Goal: Information Seeking & Learning: Learn about a topic

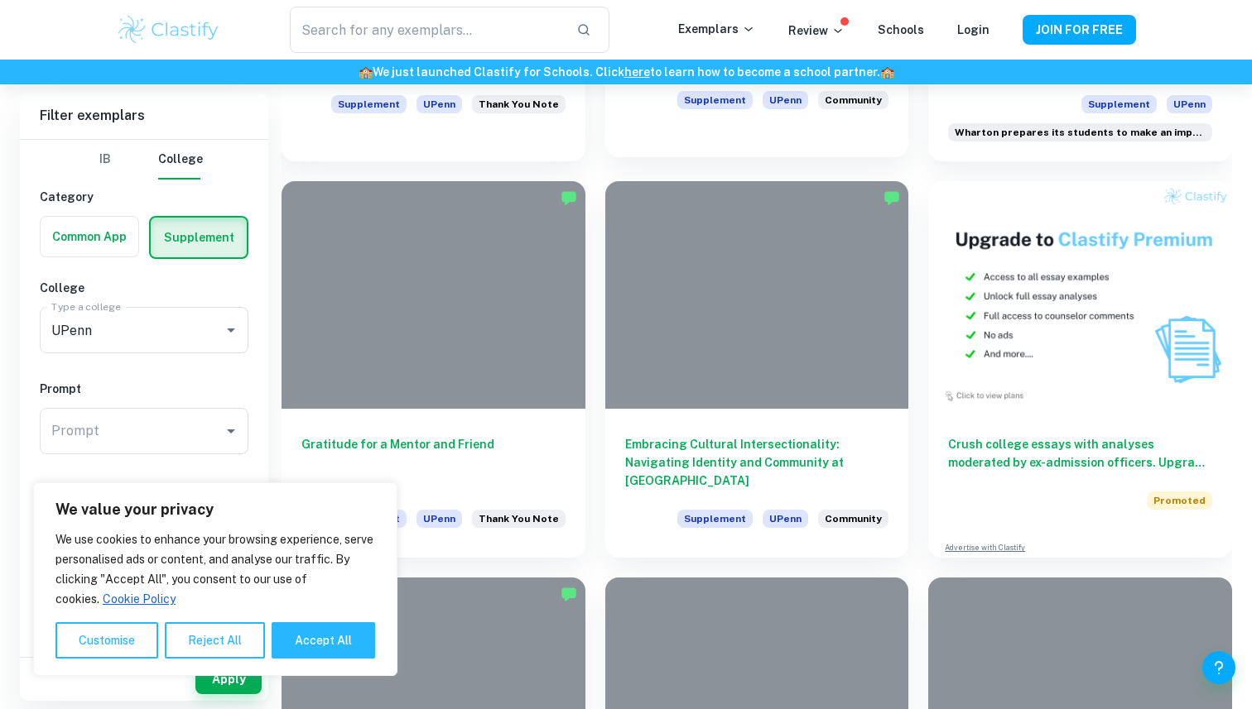
scroll to position [734, 0]
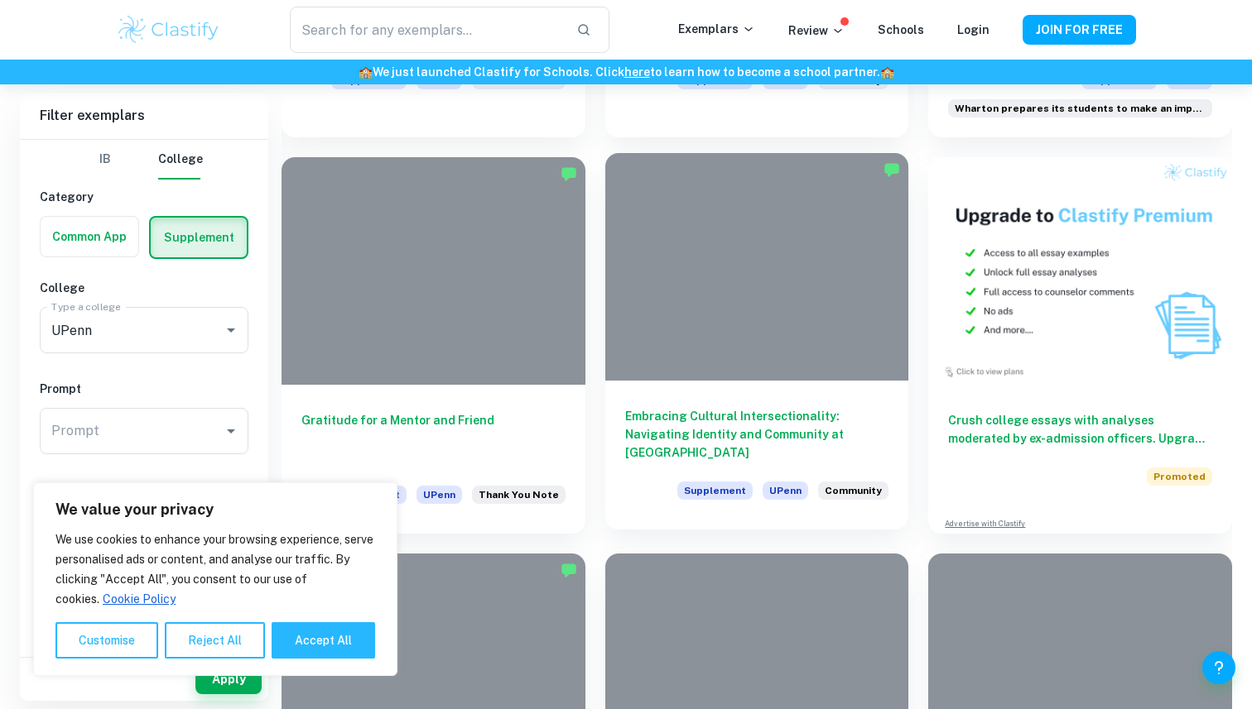
click at [904, 431] on div "Embracing Cultural Intersectionality: Navigating Identity and Community at Penn…" at bounding box center [757, 455] width 304 height 149
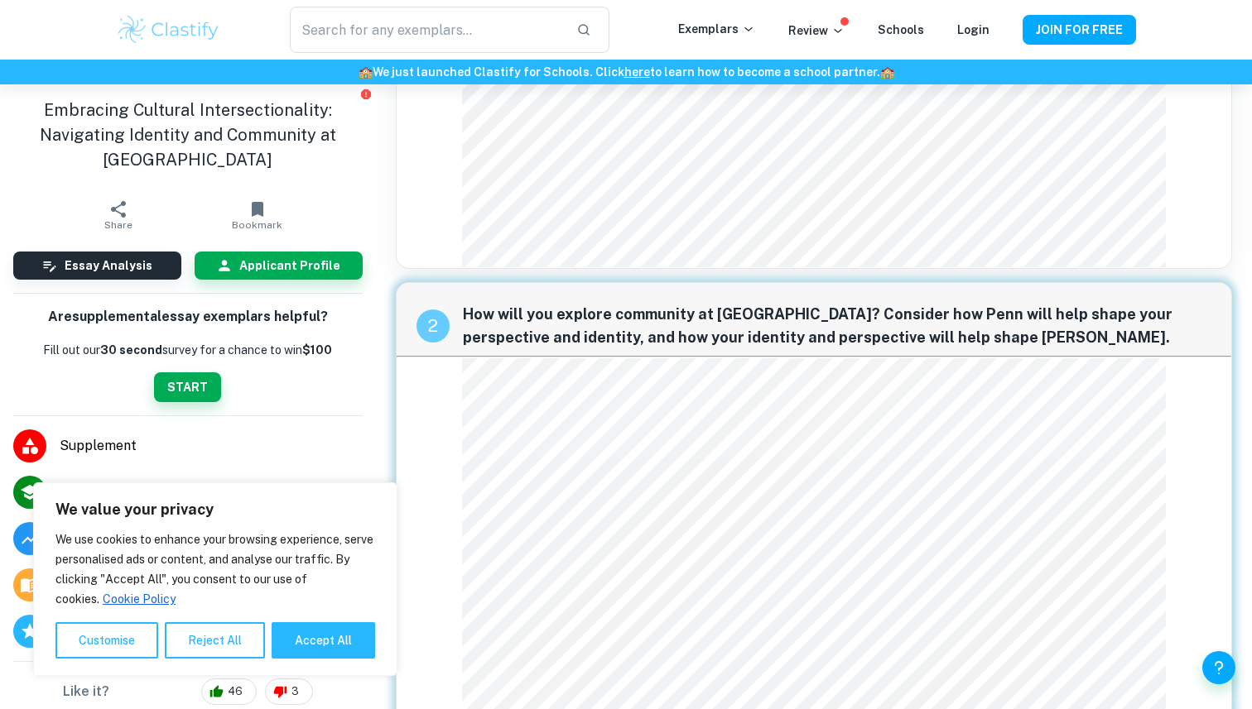
scroll to position [223, 0]
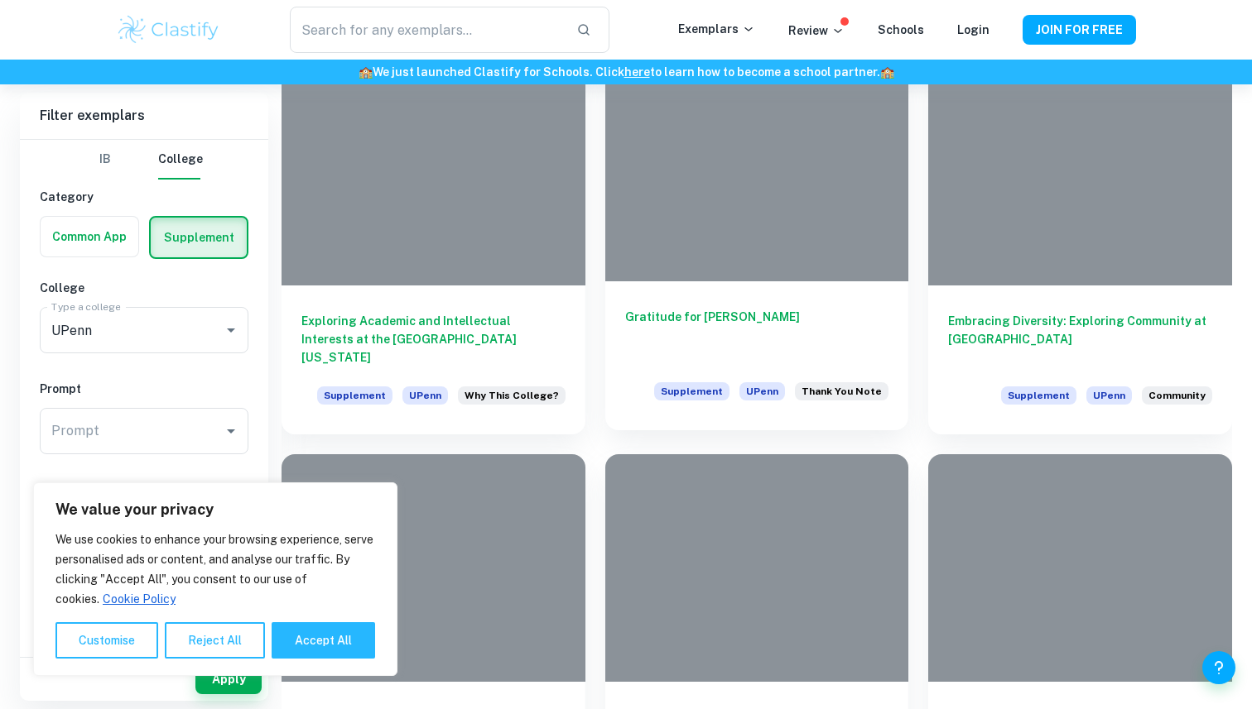
scroll to position [1246, 0]
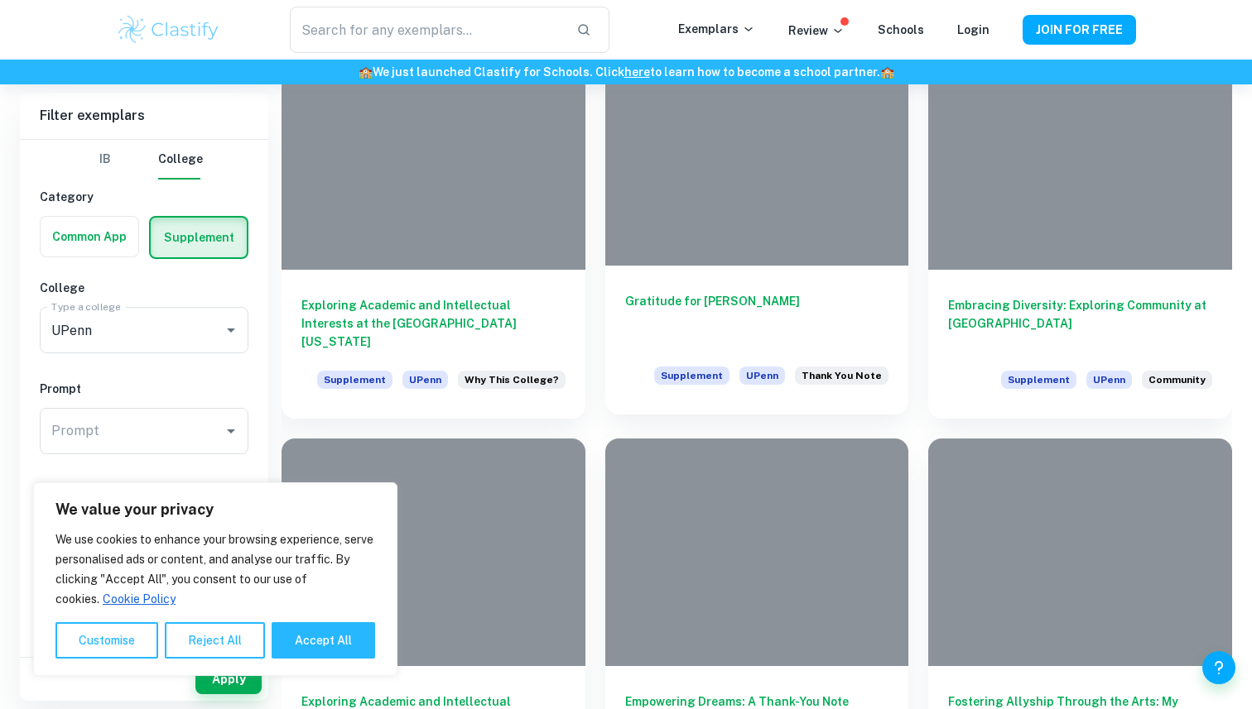
click at [674, 295] on h6 "Gratitude for Mrs. Harrison" at bounding box center [757, 319] width 264 height 55
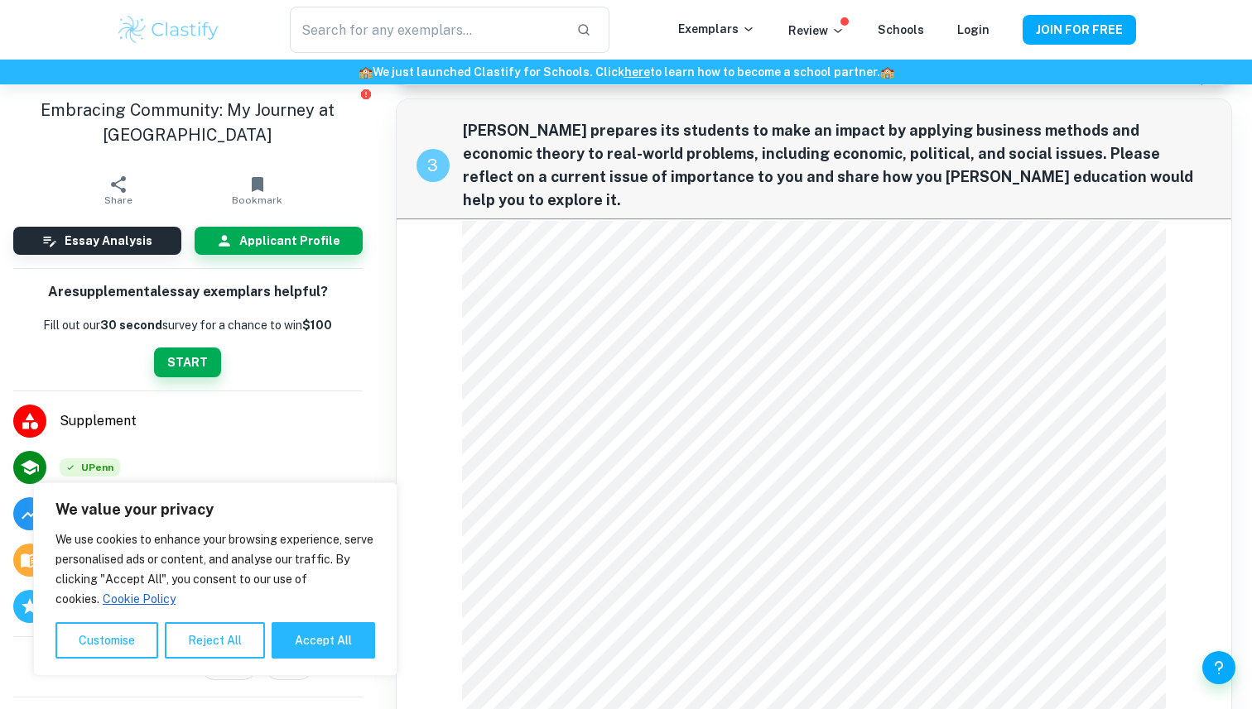
scroll to position [1209, 0]
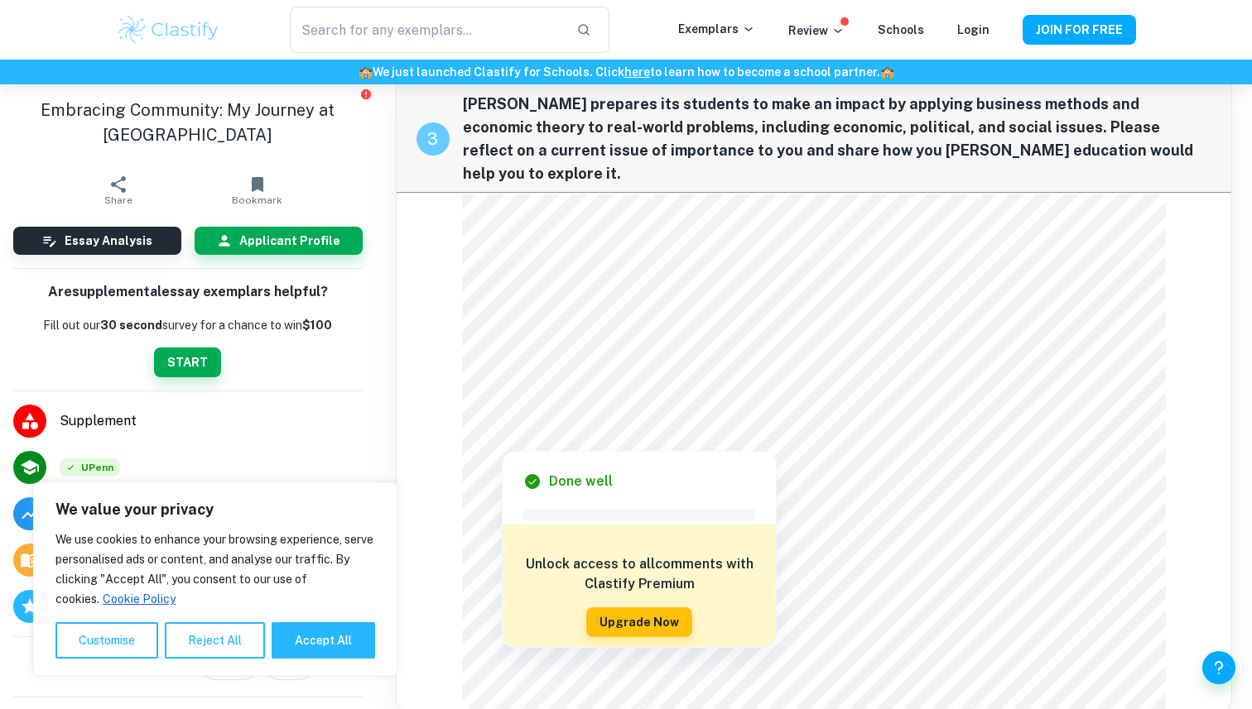
click at [447, 274] on div "3 [PERSON_NAME] prepares its students to make an impact by applying business me…" at bounding box center [814, 392] width 836 height 641
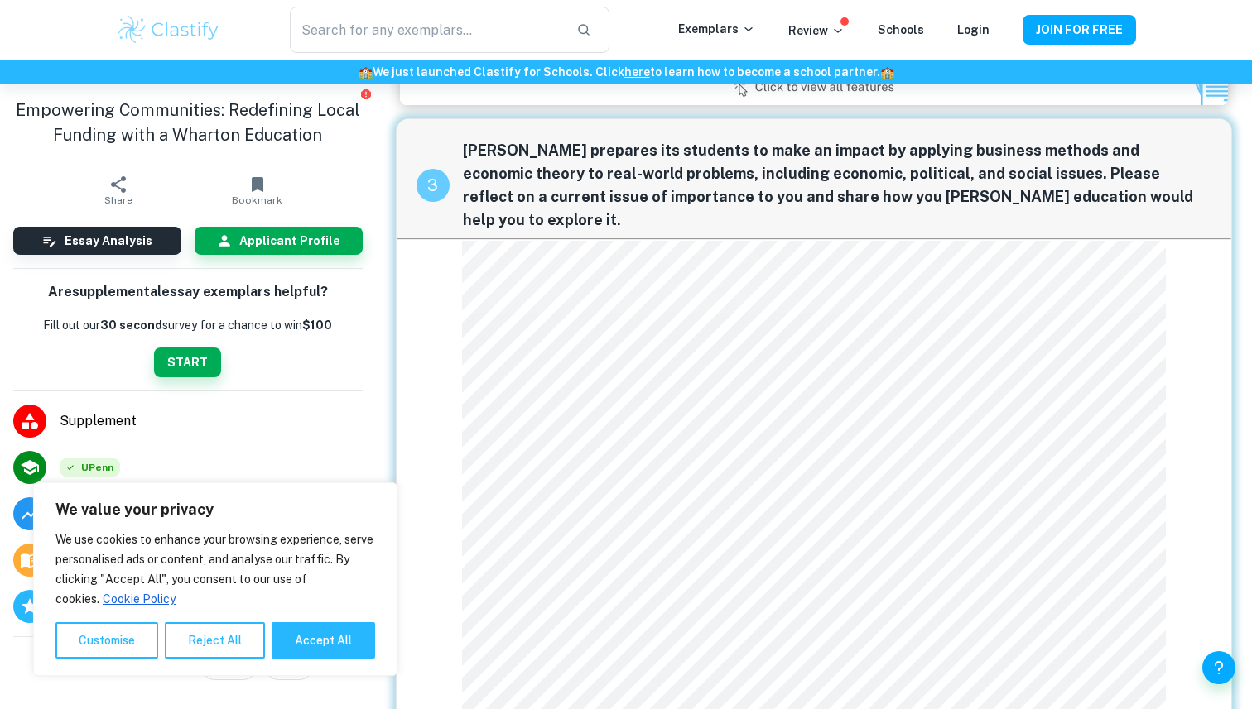
scroll to position [1162, 0]
